Goal: Task Accomplishment & Management: Manage account settings

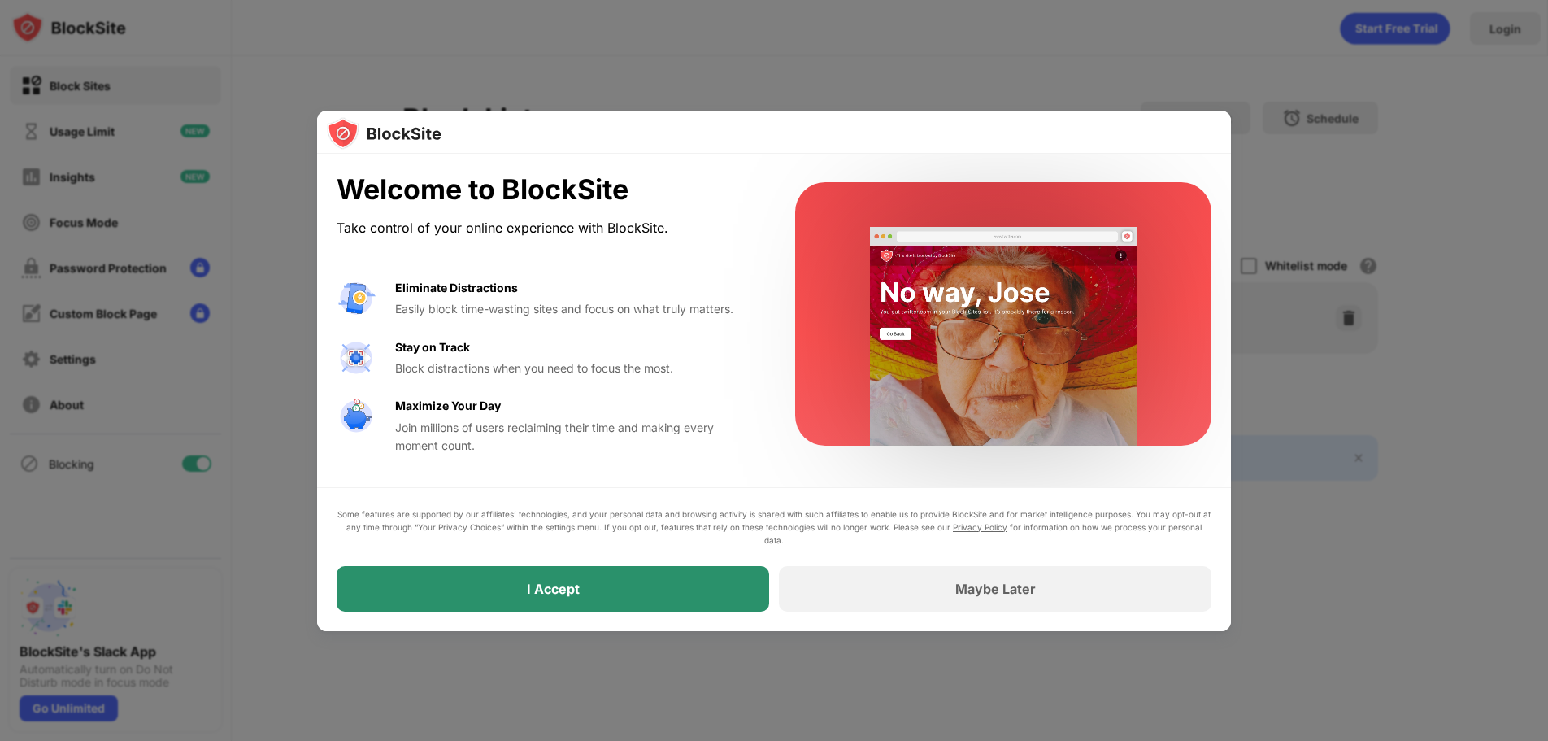
click at [678, 590] on div "I Accept" at bounding box center [553, 589] width 433 height 46
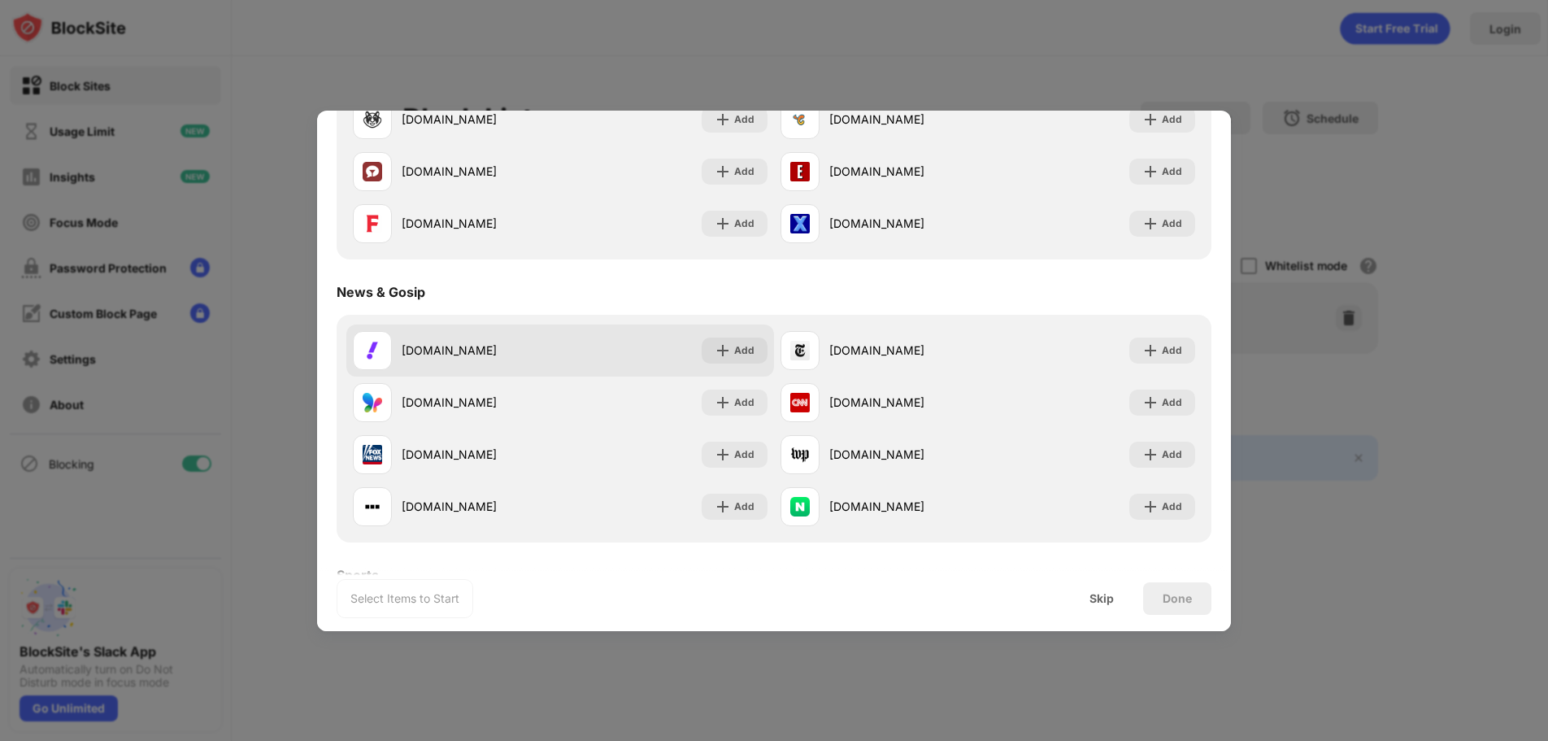
scroll to position [891, 0]
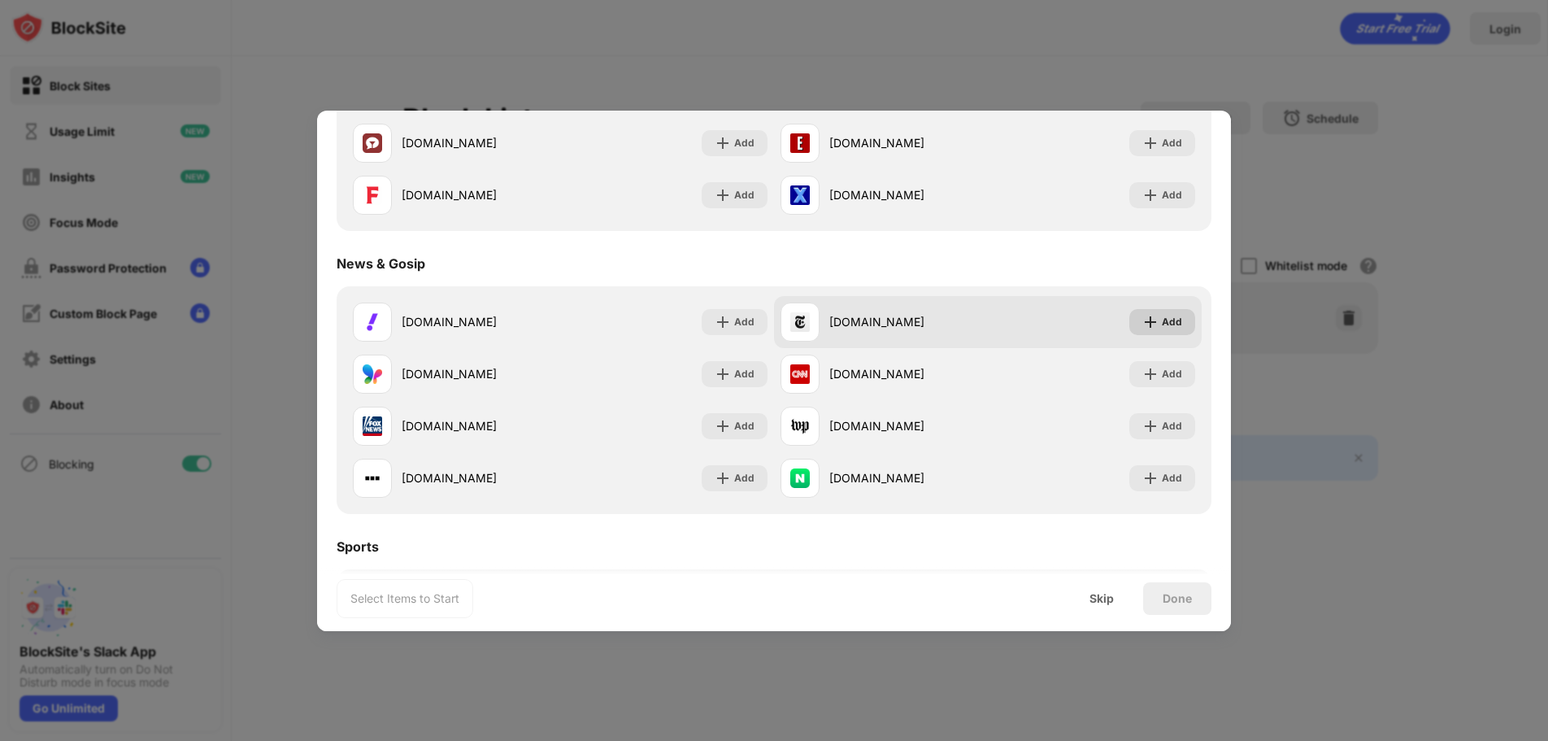
click at [1143, 315] on img at bounding box center [1151, 322] width 16 height 16
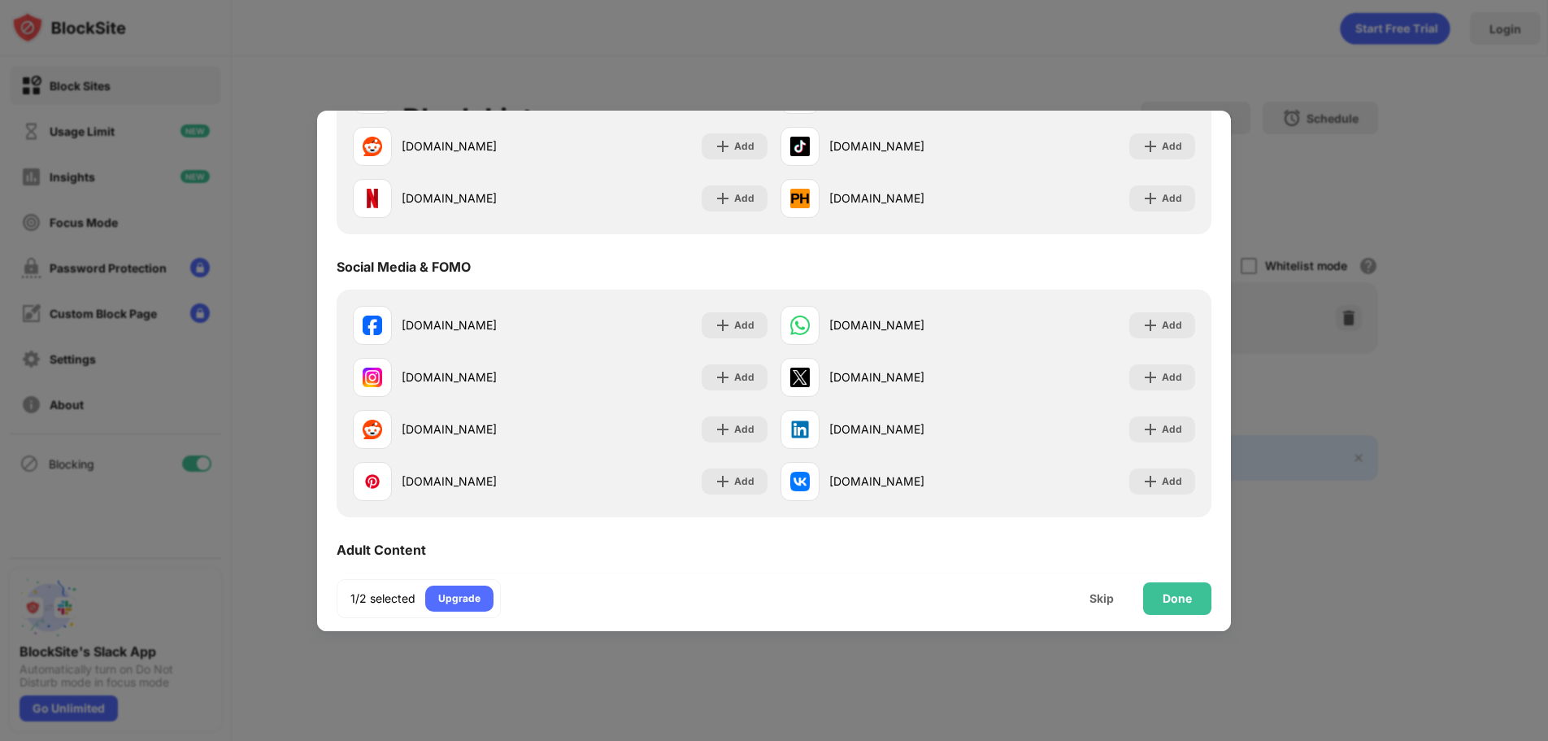
scroll to position [0, 0]
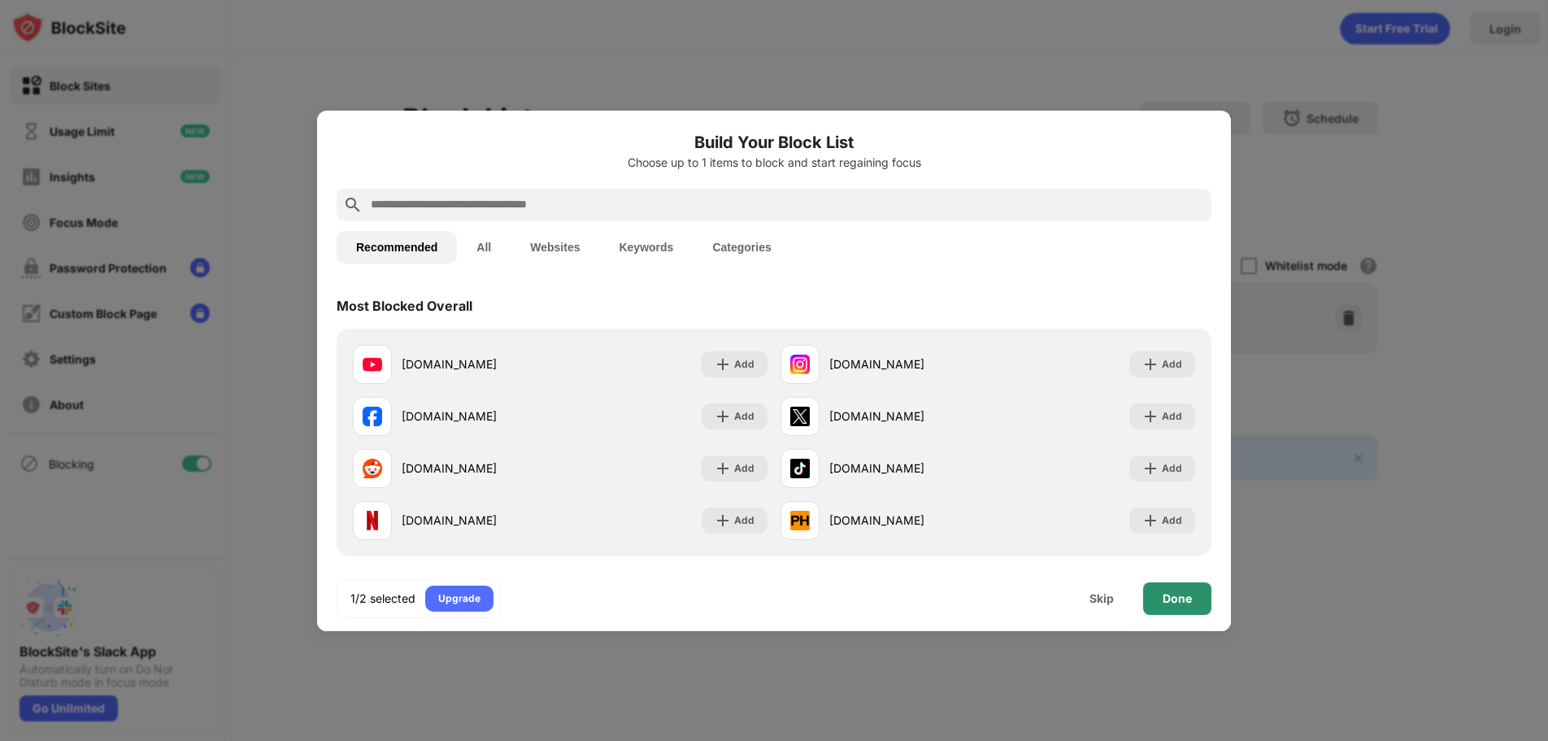
click at [1184, 595] on div "Done" at bounding box center [1177, 598] width 29 height 13
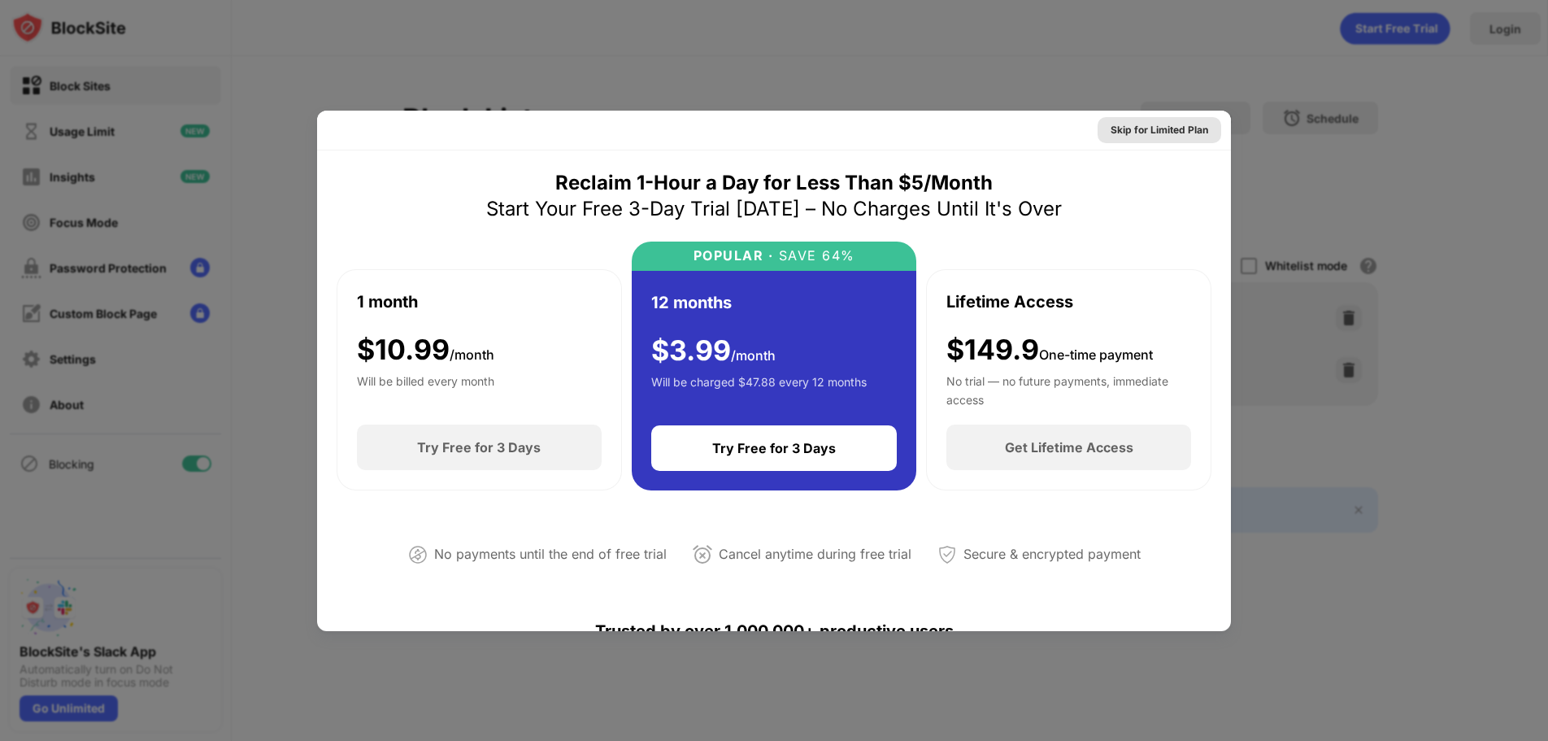
click at [1143, 132] on div "Skip for Limited Plan" at bounding box center [1160, 130] width 98 height 16
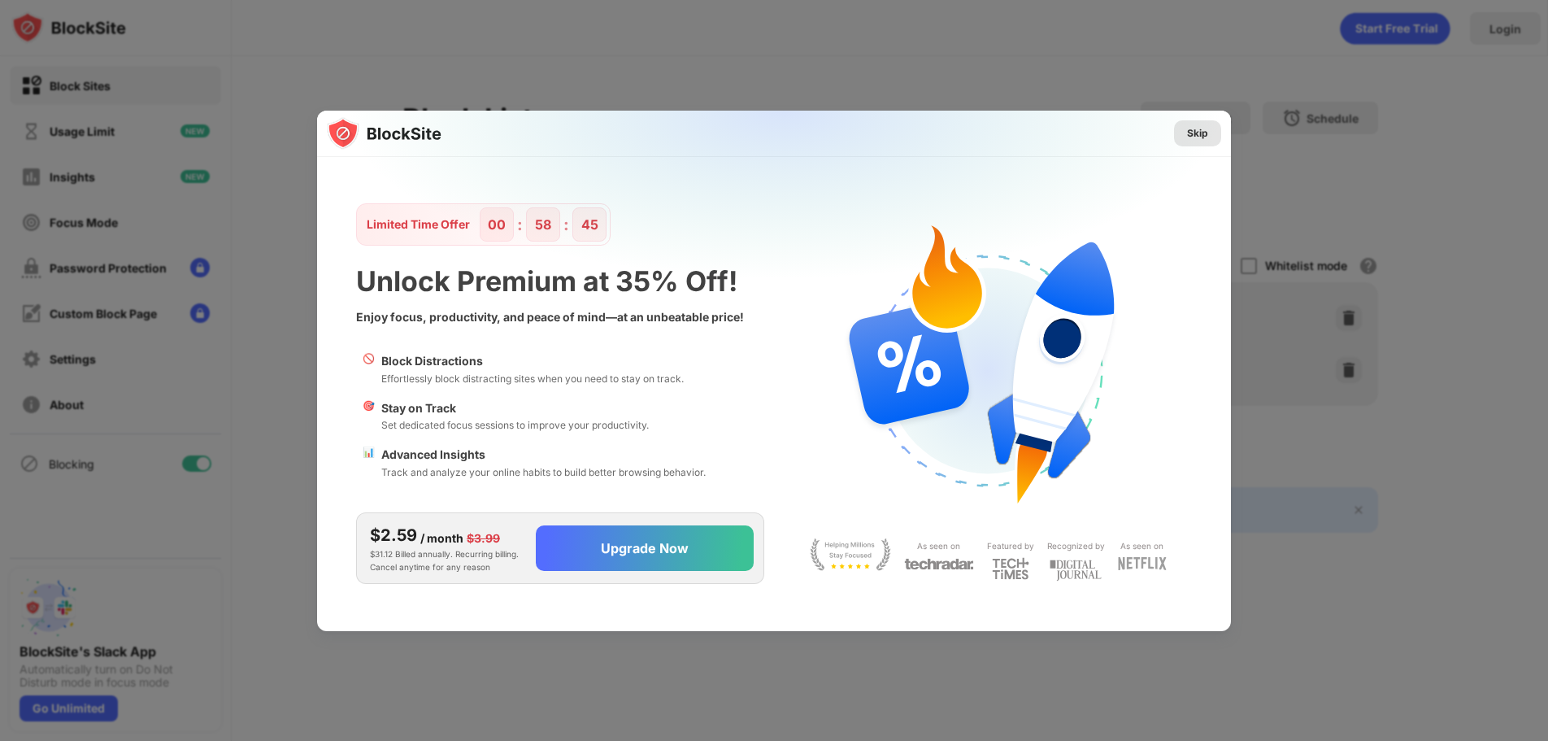
click at [1191, 136] on div "Skip" at bounding box center [1197, 133] width 21 height 16
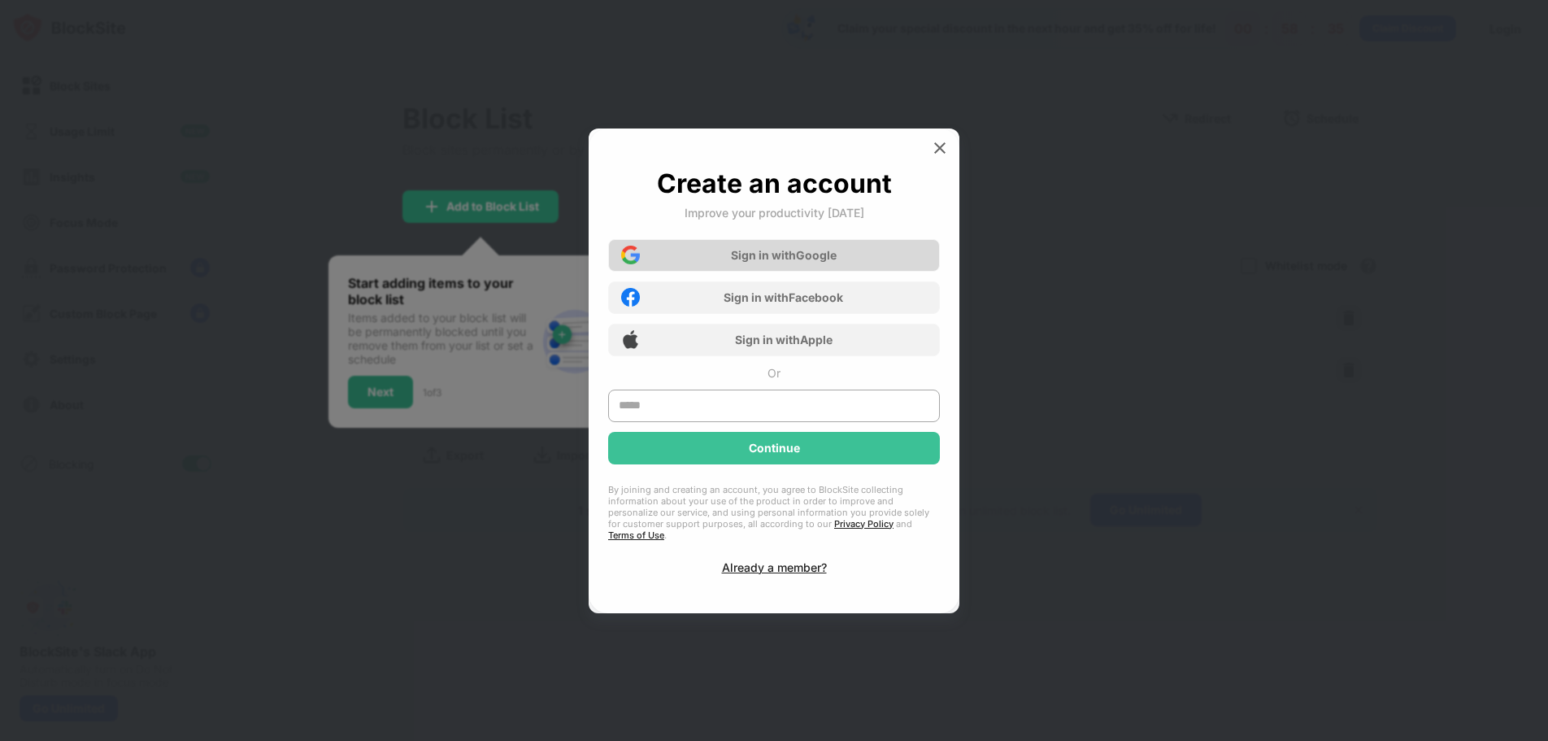
click at [789, 262] on div "Sign in with Google" at bounding box center [784, 255] width 106 height 14
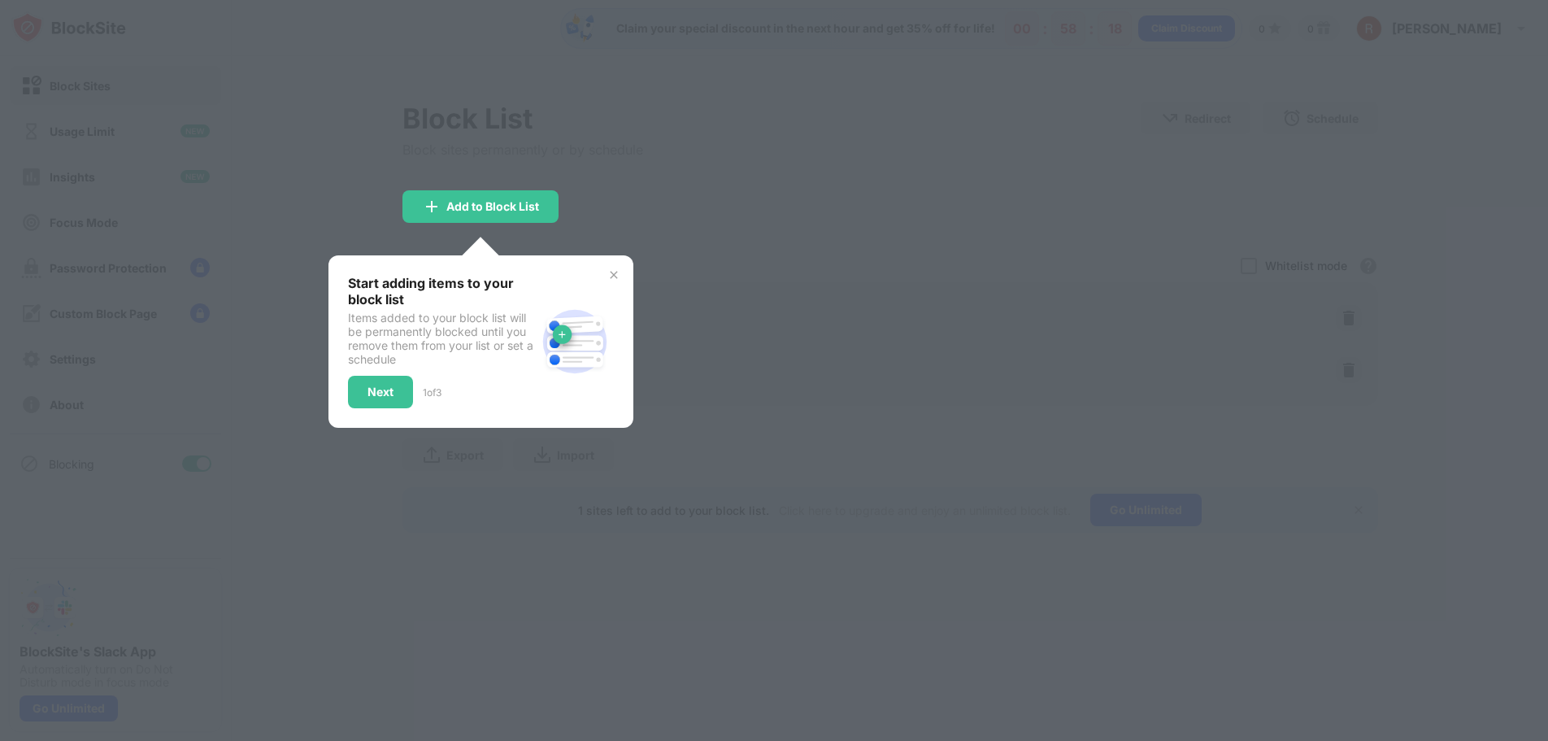
click at [607, 272] on img at bounding box center [613, 274] width 13 height 13
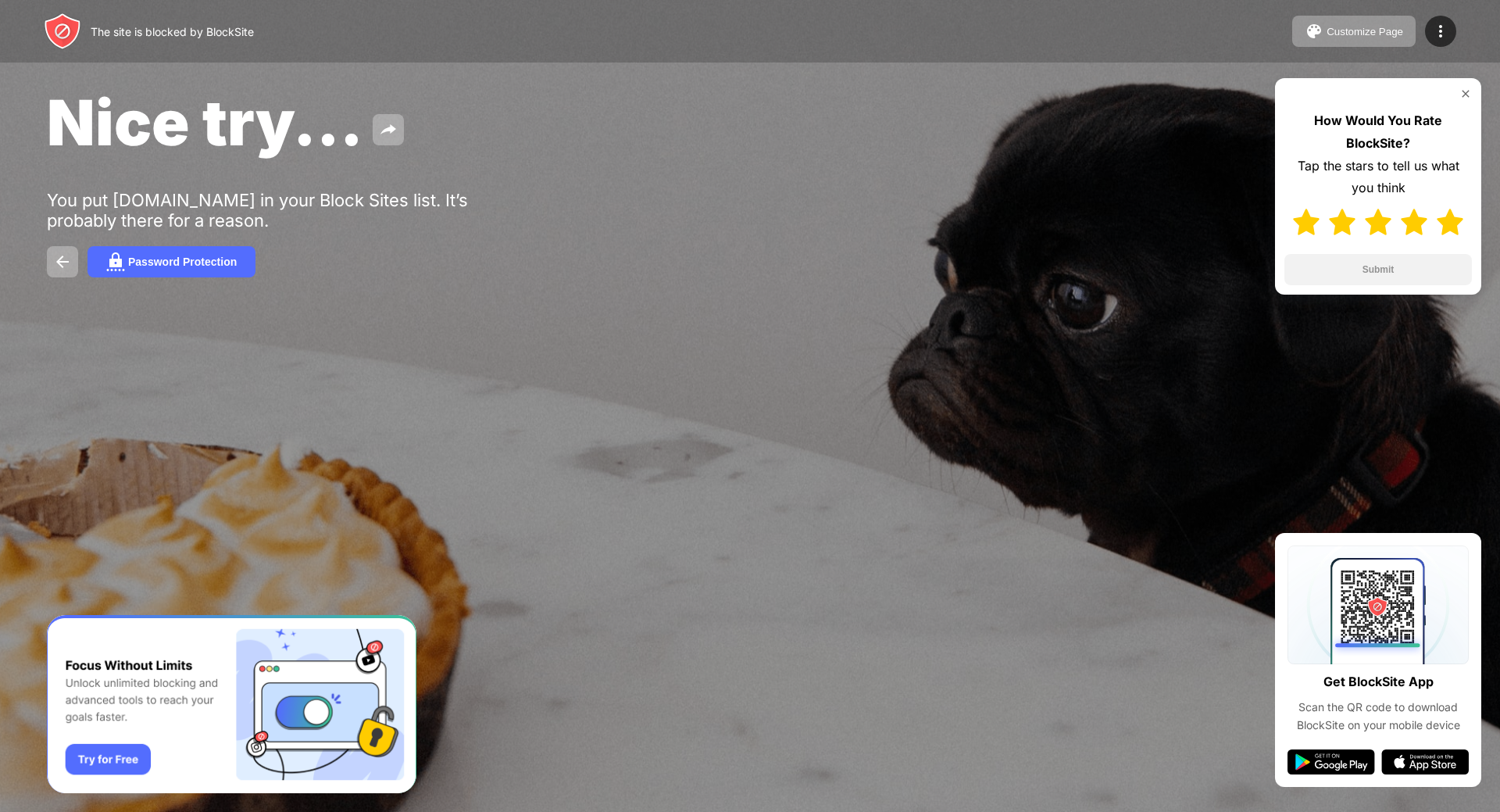
click at [1446, 226] on img at bounding box center [1450, 222] width 27 height 27
click at [1372, 270] on button "Submit" at bounding box center [1378, 269] width 187 height 32
